Goal: Obtain resource: Obtain resource

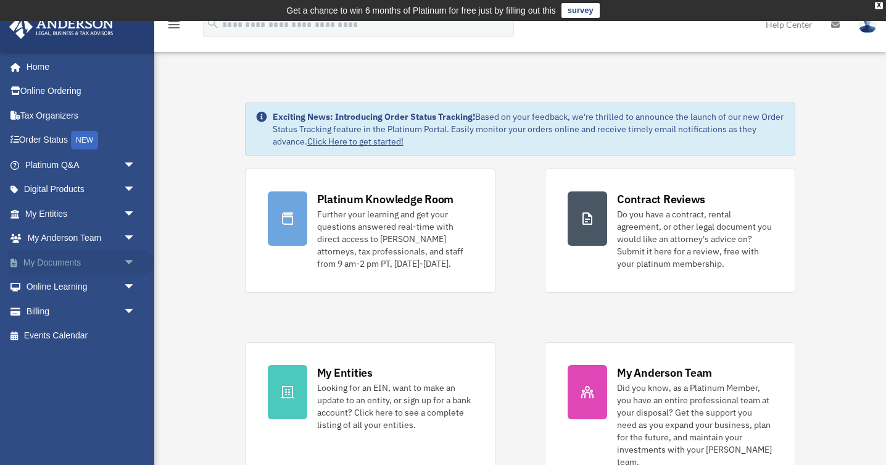
click at [128, 260] on span "arrow_drop_down" at bounding box center [135, 262] width 25 height 25
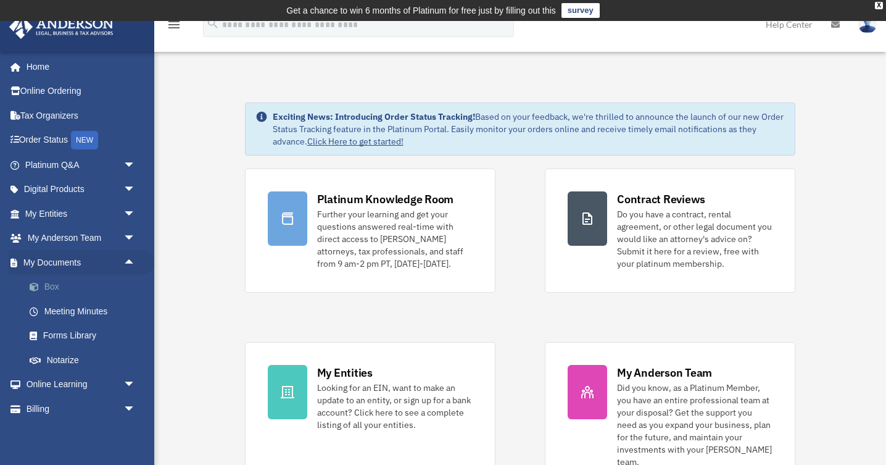
click at [75, 288] on link "Box" at bounding box center [85, 287] width 137 height 25
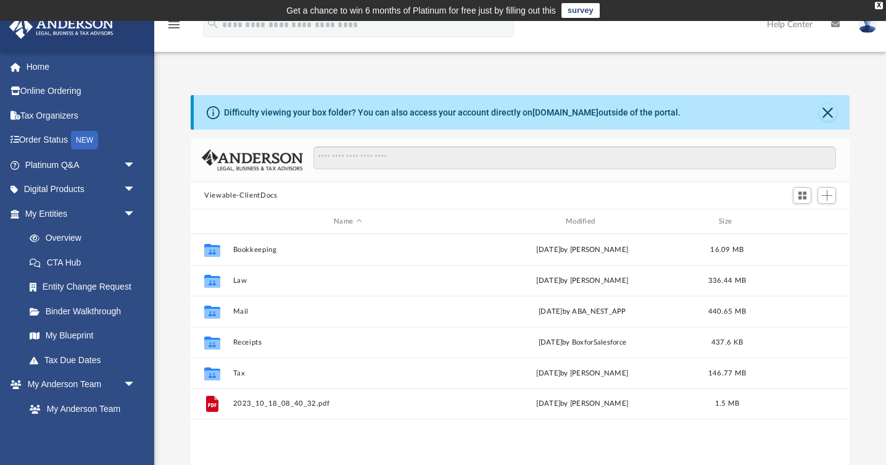
scroll to position [280, 659]
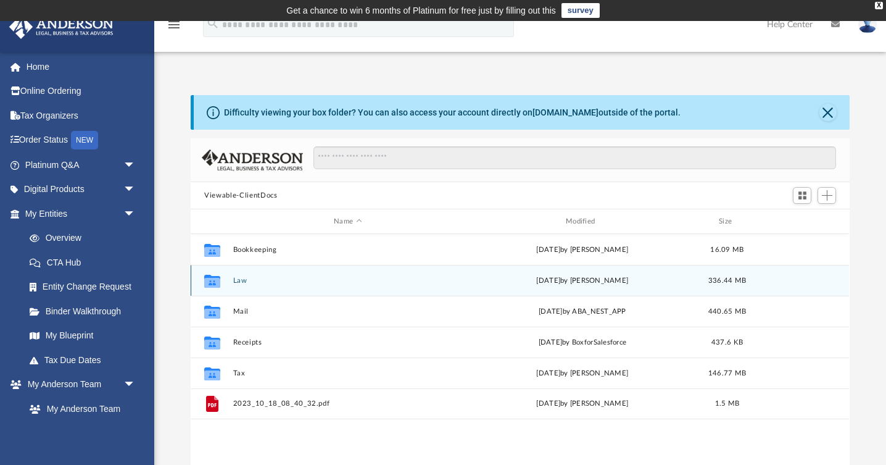
click at [243, 281] on button "Law" at bounding box center [348, 281] width 230 height 8
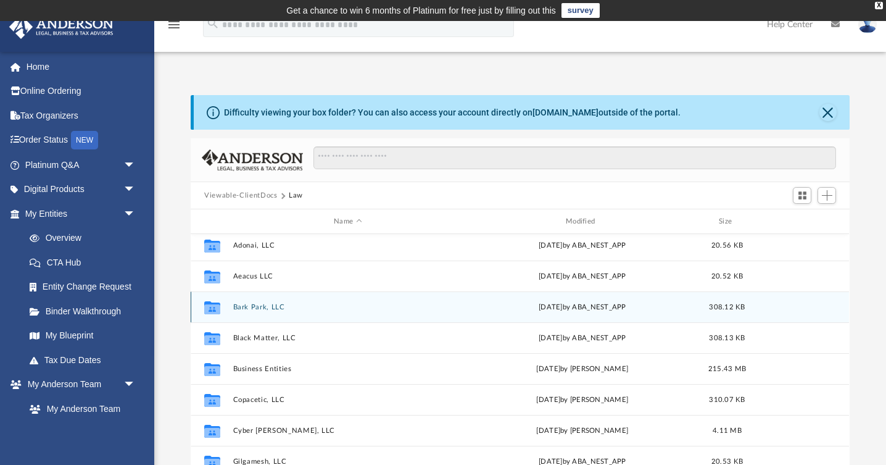
scroll to position [0, 0]
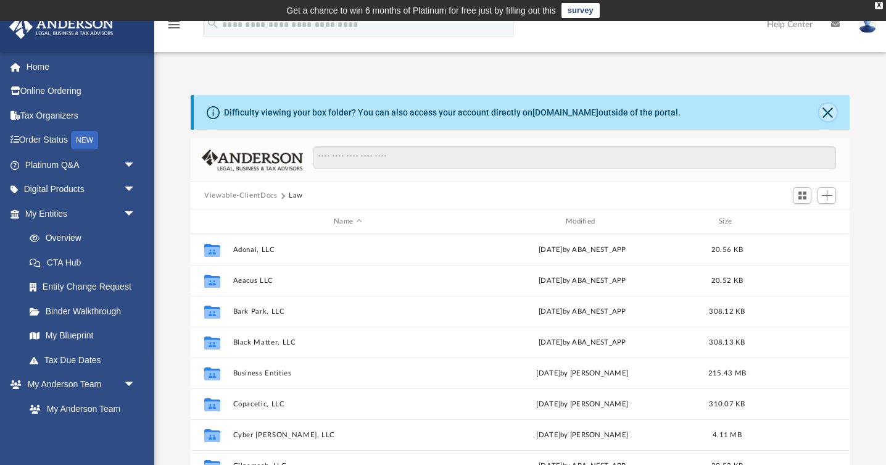
click at [829, 112] on button "Close" at bounding box center [828, 112] width 17 height 17
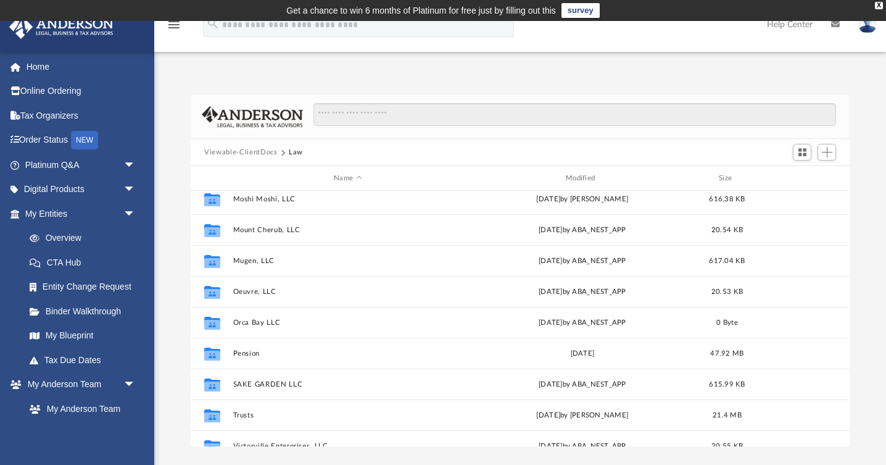
scroll to position [286, 0]
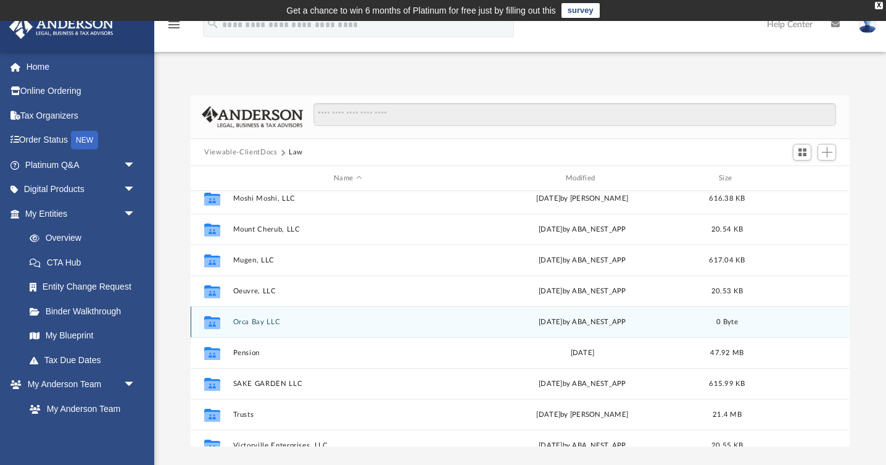
click at [256, 321] on button "Orca Bay LLC" at bounding box center [348, 322] width 230 height 8
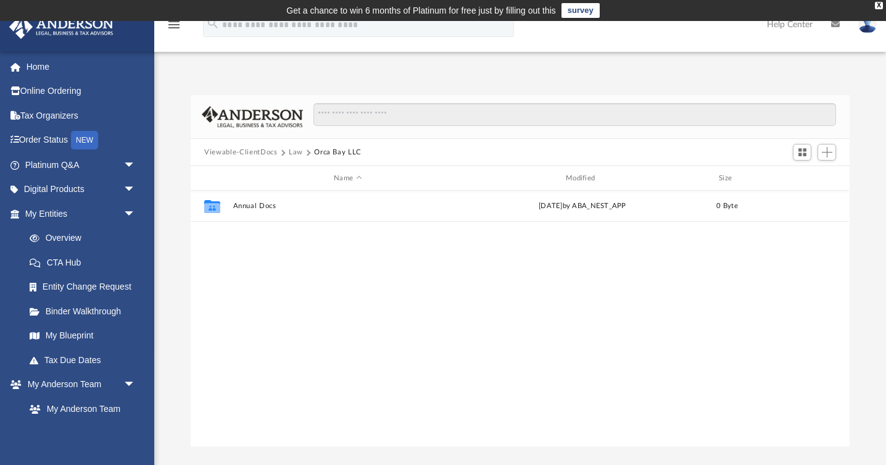
scroll to position [0, 0]
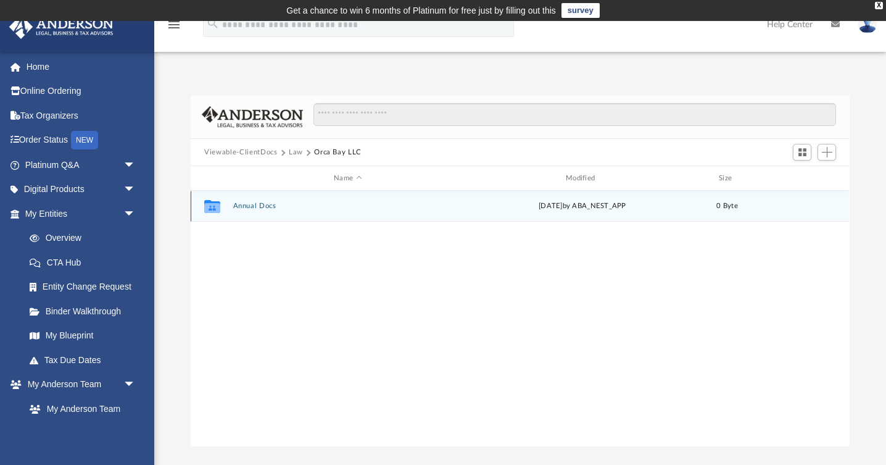
click at [260, 208] on button "Annual Docs" at bounding box center [348, 206] width 230 height 8
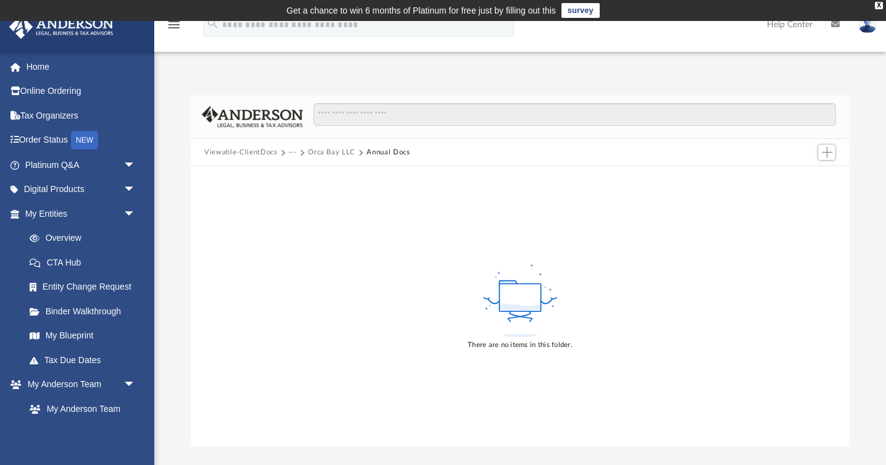
click at [324, 152] on button "Orca Bay LLC" at bounding box center [332, 152] width 48 height 11
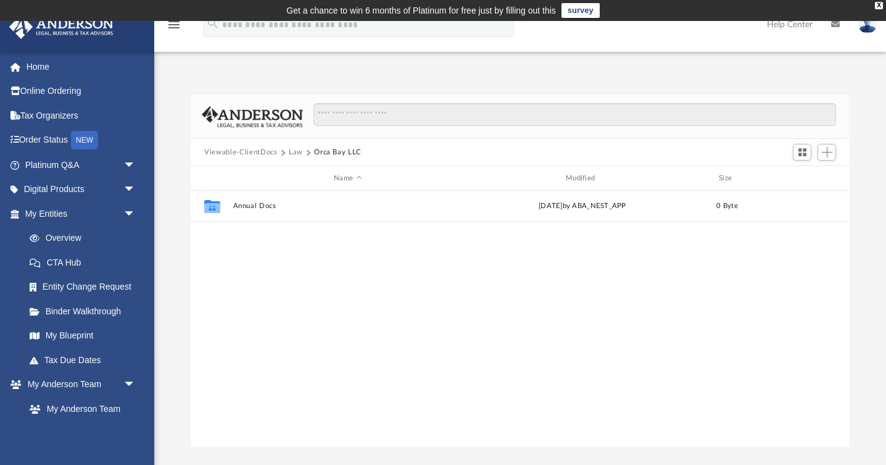
scroll to position [280, 659]
click at [246, 152] on button "Viewable-ClientDocs" at bounding box center [240, 152] width 73 height 11
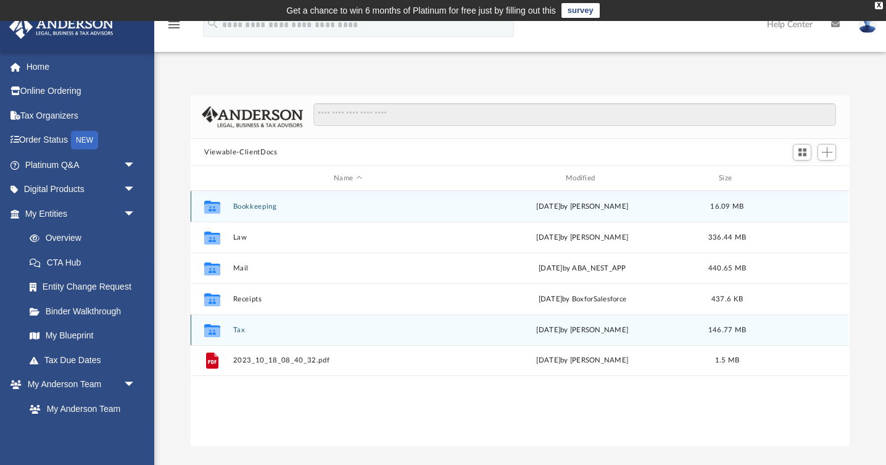
scroll to position [1, 0]
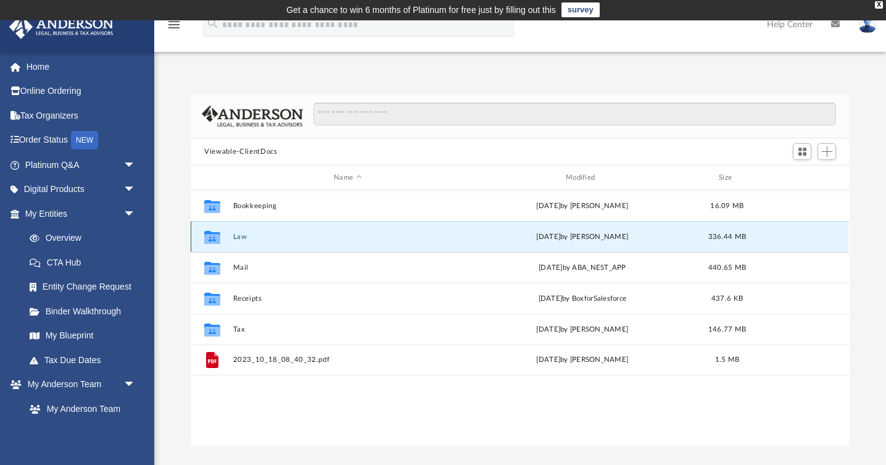
click at [246, 236] on button "Law" at bounding box center [348, 237] width 230 height 8
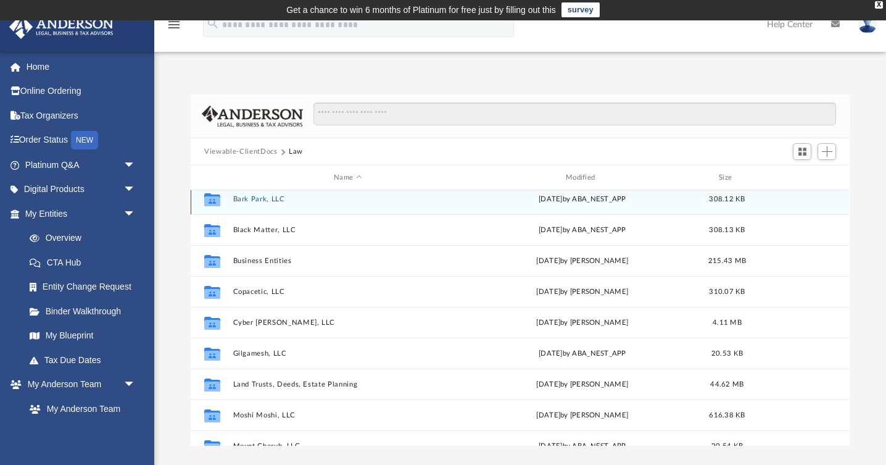
scroll to position [73, 0]
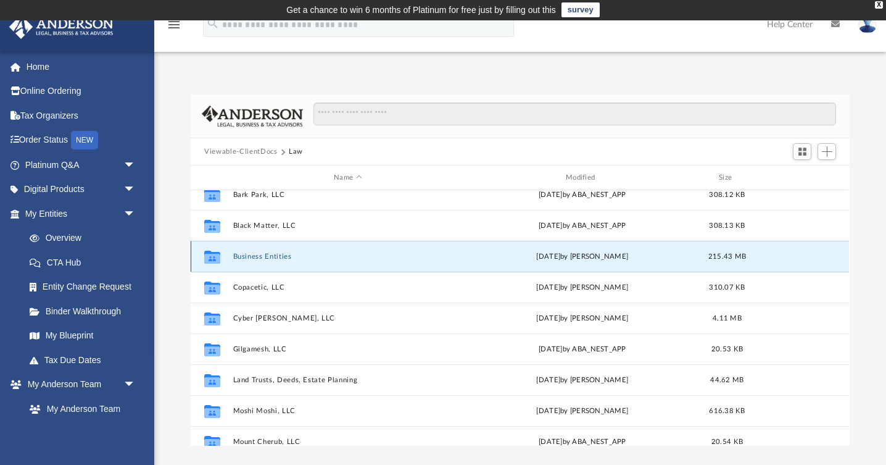
click at [275, 256] on button "Business Entities" at bounding box center [348, 256] width 230 height 8
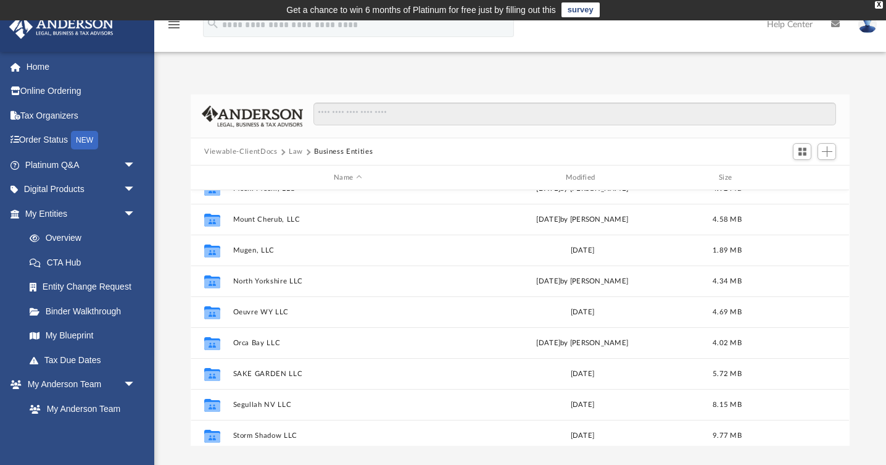
scroll to position [682, 0]
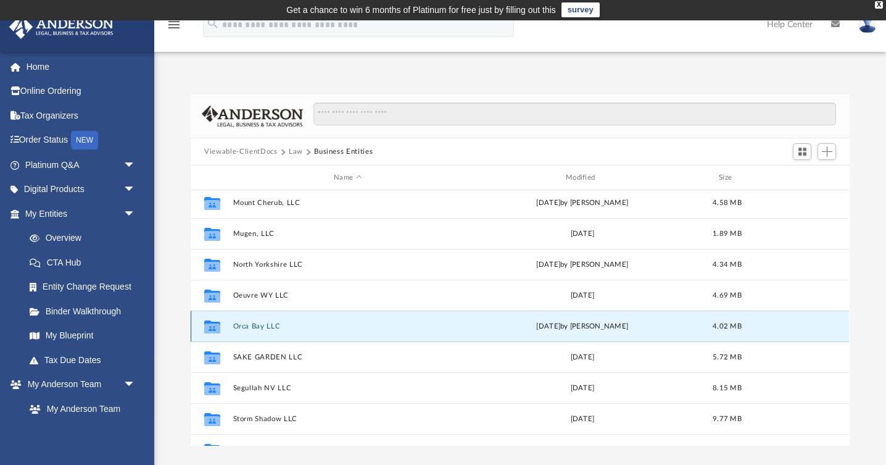
click at [267, 326] on button "Orca Bay LLC" at bounding box center [348, 326] width 230 height 8
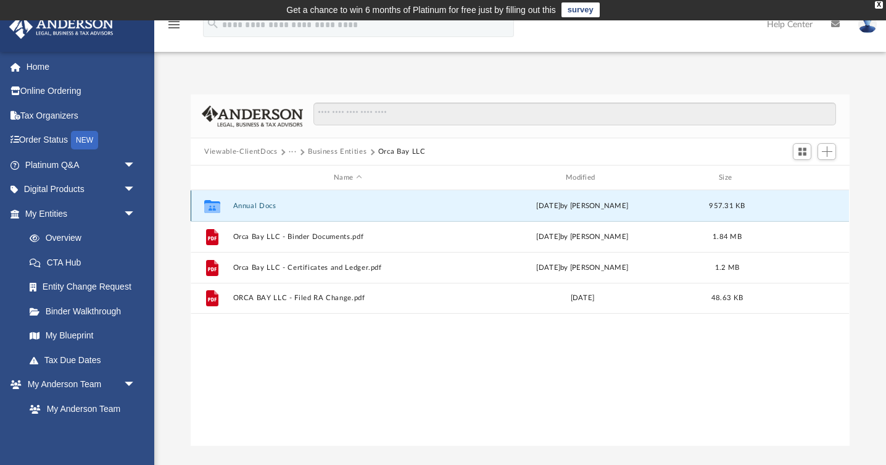
click at [262, 207] on button "Annual Docs" at bounding box center [348, 206] width 230 height 8
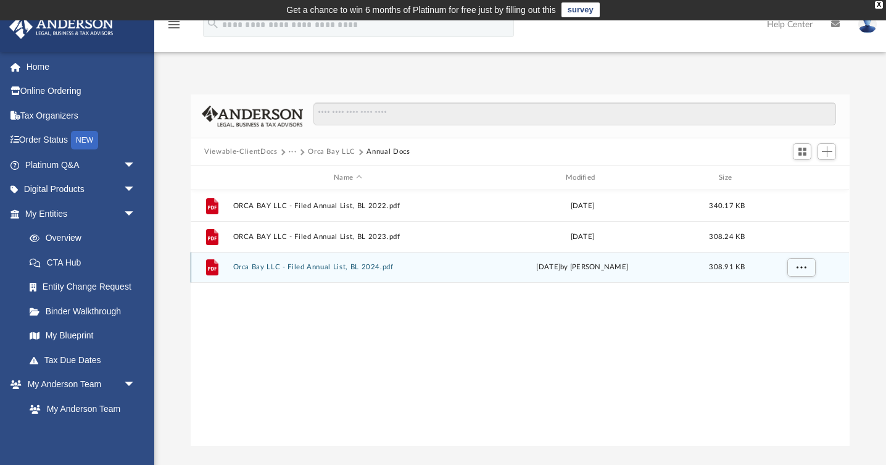
click at [322, 269] on button "Orca Bay LLC - Filed Annual List, BL 2024.pdf" at bounding box center [348, 267] width 230 height 8
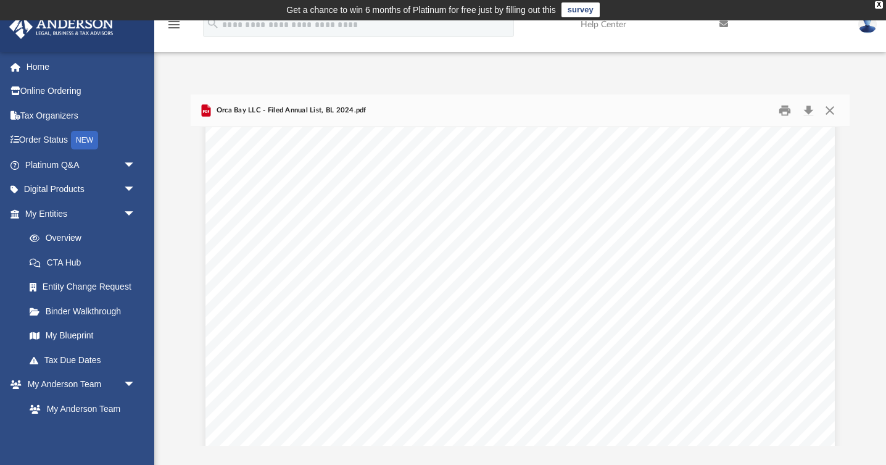
scroll to position [3613, 0]
